Goal: Task Accomplishment & Management: Use online tool/utility

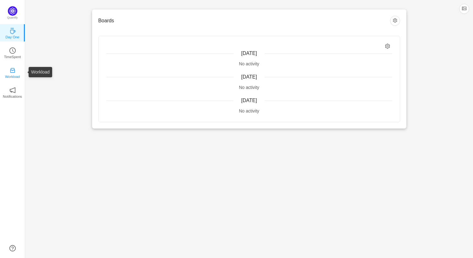
click at [10, 78] on p "Workload" at bounding box center [12, 77] width 15 height 6
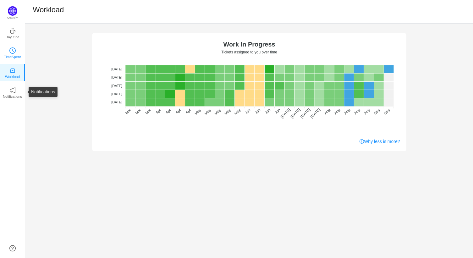
click at [12, 59] on p "TimeSpent" at bounding box center [12, 57] width 17 height 6
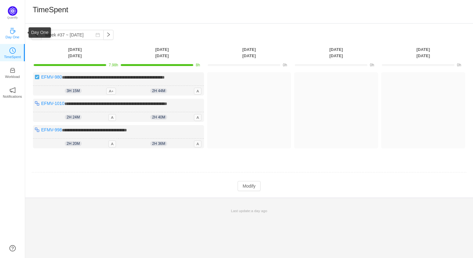
click at [19, 37] on p "Day One" at bounding box center [12, 37] width 14 height 6
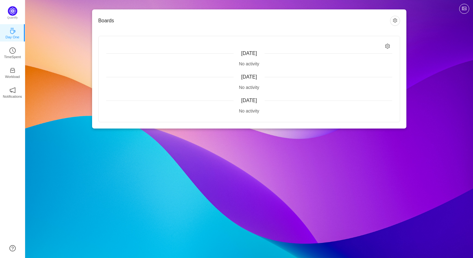
click at [6, 81] on ul "Day One TimeSpent Workload Notifications About" at bounding box center [12, 67] width 25 height 88
click at [14, 76] on p "Workload" at bounding box center [12, 77] width 15 height 6
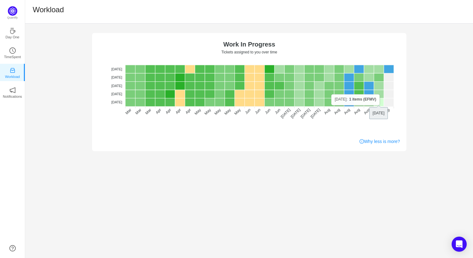
click at [379, 104] on rect at bounding box center [379, 102] width 10 height 8
click at [381, 94] on rect at bounding box center [379, 94] width 10 height 8
click at [379, 87] on rect at bounding box center [379, 86] width 10 height 8
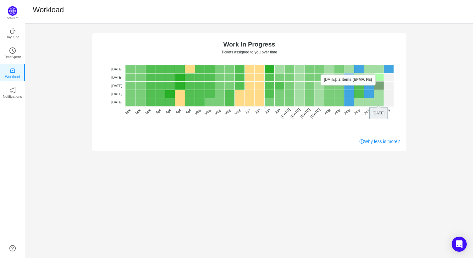
click at [379, 76] on rect at bounding box center [379, 77] width 10 height 8
click at [164, 218] on div "No data No WIP Optimal (1-4) High (5-10) Overburdened (10+) Work In Progress Ti…" at bounding box center [249, 141] width 448 height 235
drag, startPoint x: 3, startPoint y: 166, endPoint x: 123, endPoint y: 188, distance: 121.4
click at [123, 188] on div "No data No WIP Optimal (1-4) High (5-10) Overburdened (10+) Work In Progress Ti…" at bounding box center [249, 141] width 448 height 235
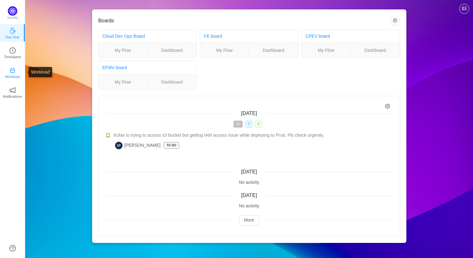
click at [13, 70] on icon "icon: inbox" at bounding box center [12, 70] width 5 height 5
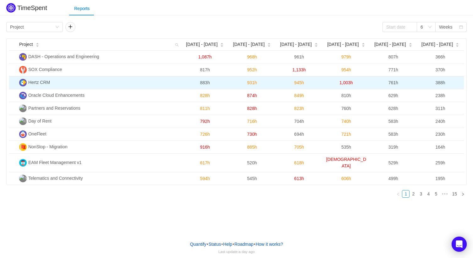
click at [23, 84] on img at bounding box center [23, 83] width 8 height 8
click at [38, 82] on span "Hertz CRM" at bounding box center [39, 82] width 22 height 5
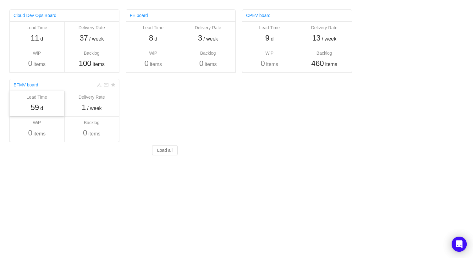
click at [36, 105] on span "59" at bounding box center [35, 107] width 8 height 8
click at [26, 86] on link "EFMV board" at bounding box center [26, 84] width 25 height 5
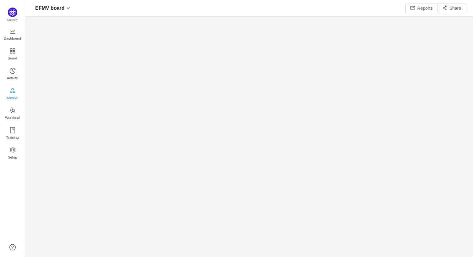
scroll to position [249, 435]
click at [16, 113] on span "Workload" at bounding box center [12, 117] width 15 height 13
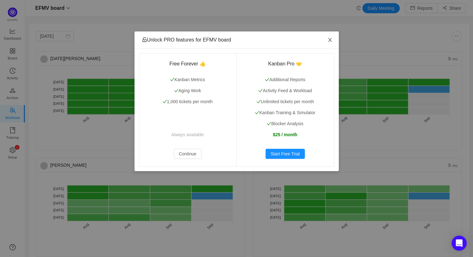
click at [330, 40] on icon "icon: close" at bounding box center [330, 39] width 5 height 5
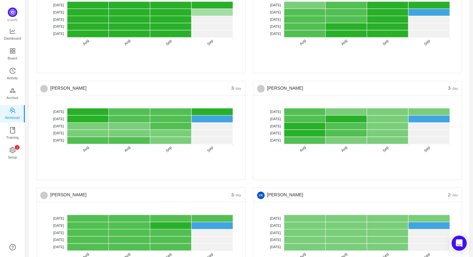
scroll to position [86, 0]
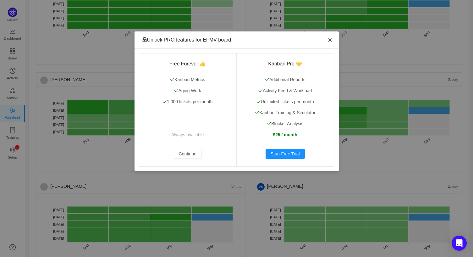
click at [333, 41] on span "Close" at bounding box center [331, 40] width 18 height 18
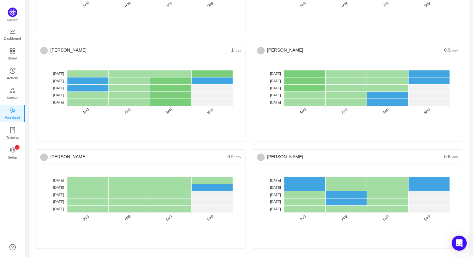
scroll to position [715, 0]
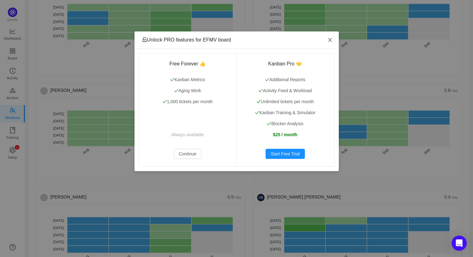
click at [330, 39] on icon "icon: close" at bounding box center [330, 39] width 5 height 5
click at [332, 42] on icon "icon: close" at bounding box center [330, 39] width 5 height 5
click at [331, 38] on icon "icon: close" at bounding box center [330, 39] width 5 height 5
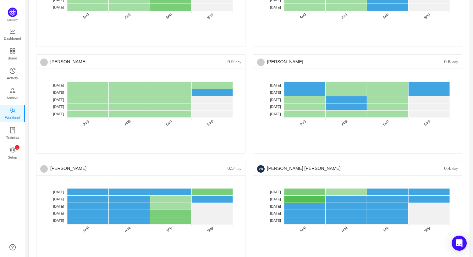
scroll to position [829, 0]
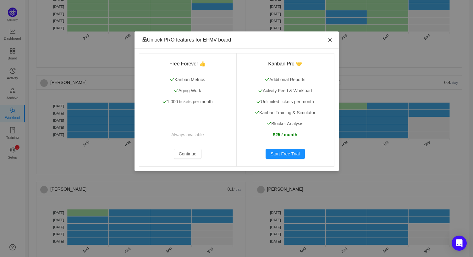
click at [332, 40] on icon "icon: close" at bounding box center [330, 39] width 5 height 5
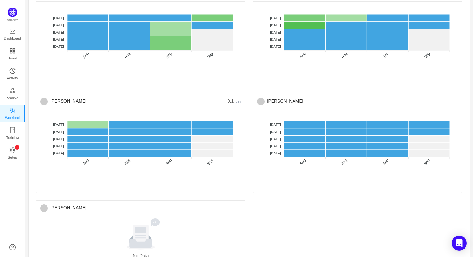
scroll to position [933, 0]
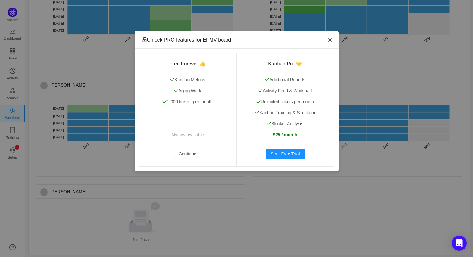
click at [330, 40] on icon "icon: close" at bounding box center [329, 40] width 3 height 4
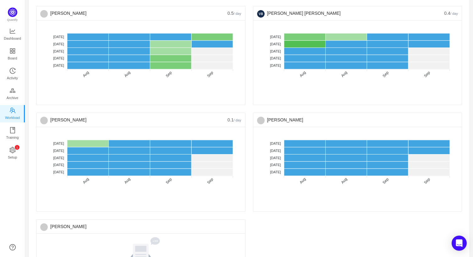
scroll to position [848, 0]
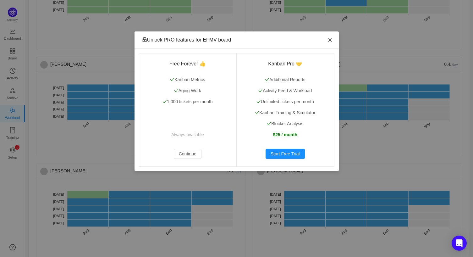
click at [333, 41] on span "Close" at bounding box center [331, 40] width 18 height 18
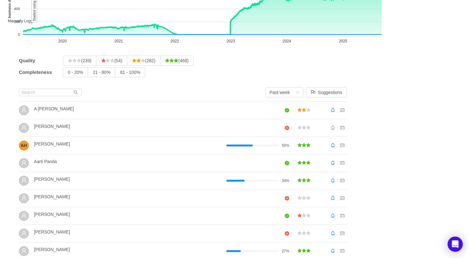
scroll to position [99, 0]
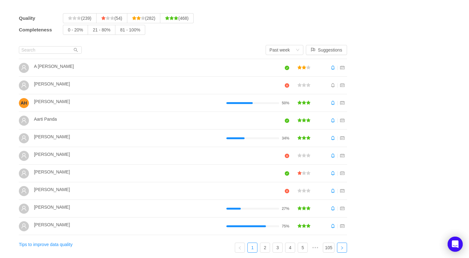
click at [344, 247] on icon "icon: right" at bounding box center [342, 248] width 4 height 4
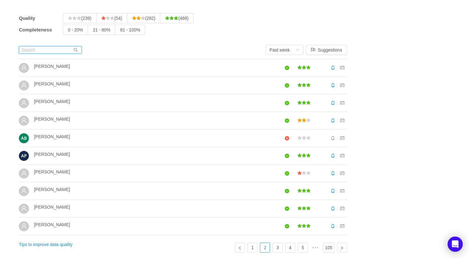
click at [39, 52] on input "text" at bounding box center [50, 50] width 63 height 8
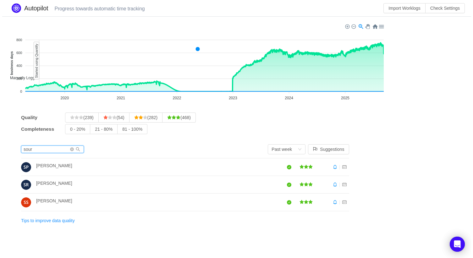
scroll to position [0, 0]
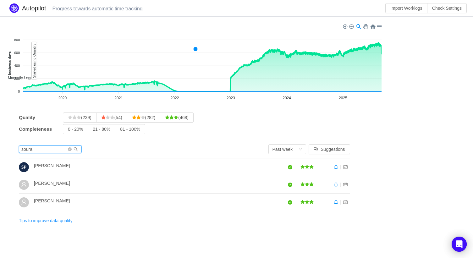
type input "soura"
click at [44, 165] on span "Sourabh Poyekar" at bounding box center [52, 165] width 36 height 5
click at [24, 166] on img at bounding box center [24, 167] width 10 height 10
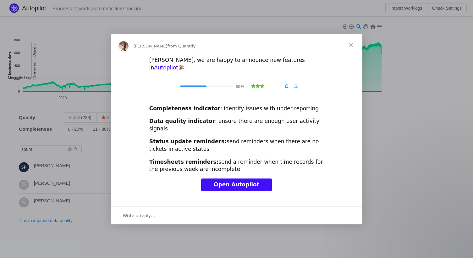
click at [350, 53] on span "Close" at bounding box center [351, 45] width 23 height 23
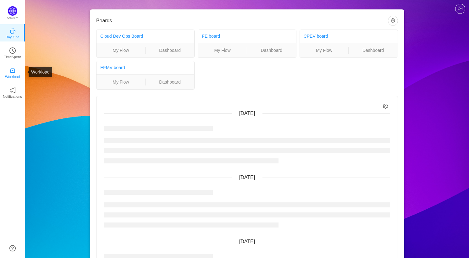
click at [6, 75] on p "Workload" at bounding box center [12, 77] width 15 height 6
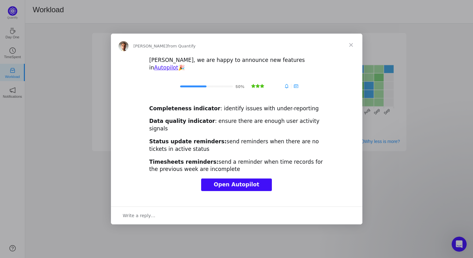
click at [353, 51] on span "Close" at bounding box center [351, 45] width 23 height 23
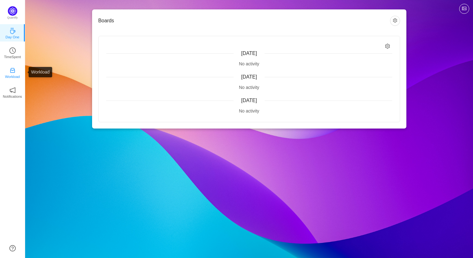
click at [11, 70] on icon "icon: inbox" at bounding box center [12, 70] width 5 height 5
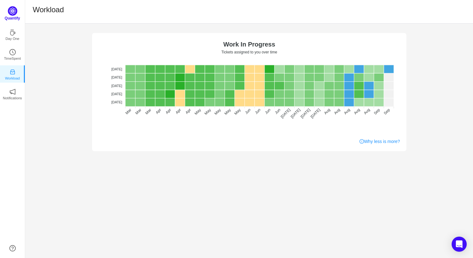
click at [11, 14] on img at bounding box center [12, 10] width 9 height 9
click at [13, 14] on img at bounding box center [12, 10] width 9 height 9
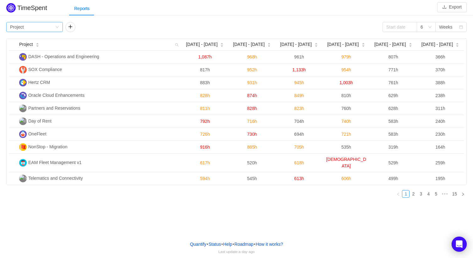
click at [56, 28] on icon "icon: down" at bounding box center [57, 27] width 4 height 4
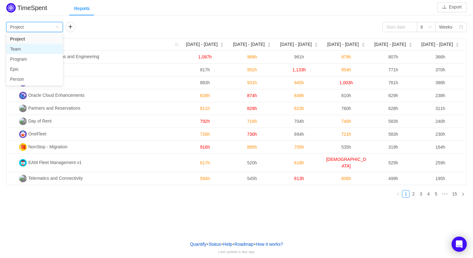
click at [24, 48] on li "Team" at bounding box center [34, 49] width 57 height 10
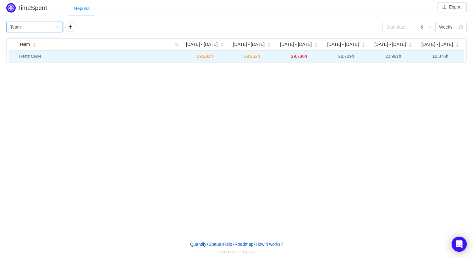
click at [34, 59] on td "Hertz CRM" at bounding box center [99, 57] width 165 height 12
click at [246, 58] on span "29,252h" at bounding box center [252, 56] width 16 height 5
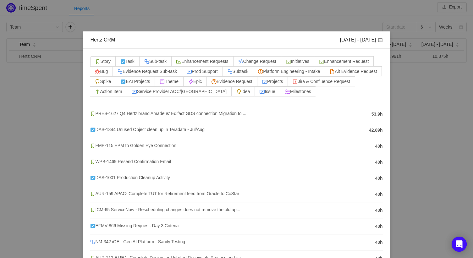
click at [374, 118] on li "PRES-1627 Q4 Hertz brand Amadeus' Edifact GDS connection Migration to ... 53.9h" at bounding box center [236, 114] width 293 height 16
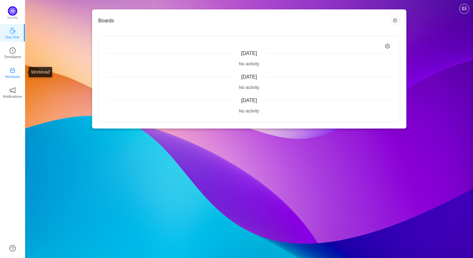
click at [9, 74] on p "Workload" at bounding box center [12, 77] width 15 height 6
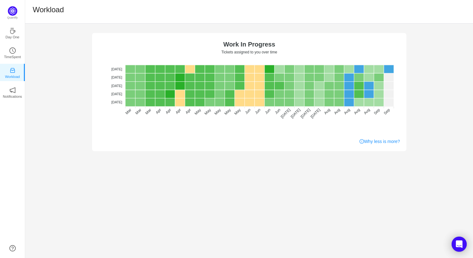
click at [267, 219] on div "No data No WIP Optimal (1-4) High (5-10) Overburdened (10+) Work In Progress Ti…" at bounding box center [249, 141] width 448 height 235
click at [384, 142] on link "Why less is more?" at bounding box center [380, 141] width 40 height 7
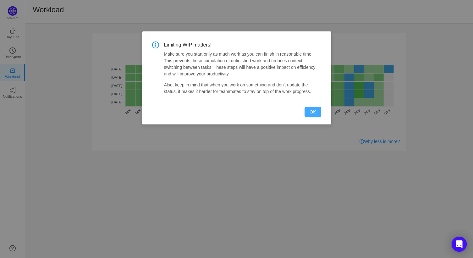
click at [316, 112] on button "OK" at bounding box center [313, 112] width 16 height 10
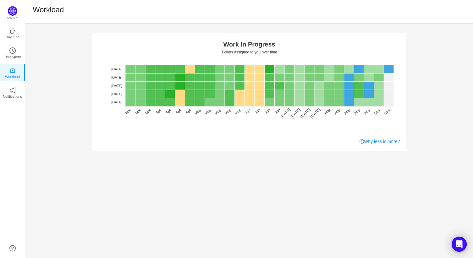
click at [135, 184] on div "No data No WIP Optimal (1-4) High (5-10) Overburdened (10+) Work In Progress Ti…" at bounding box center [249, 141] width 448 height 235
